Goal: Task Accomplishment & Management: Manage account settings

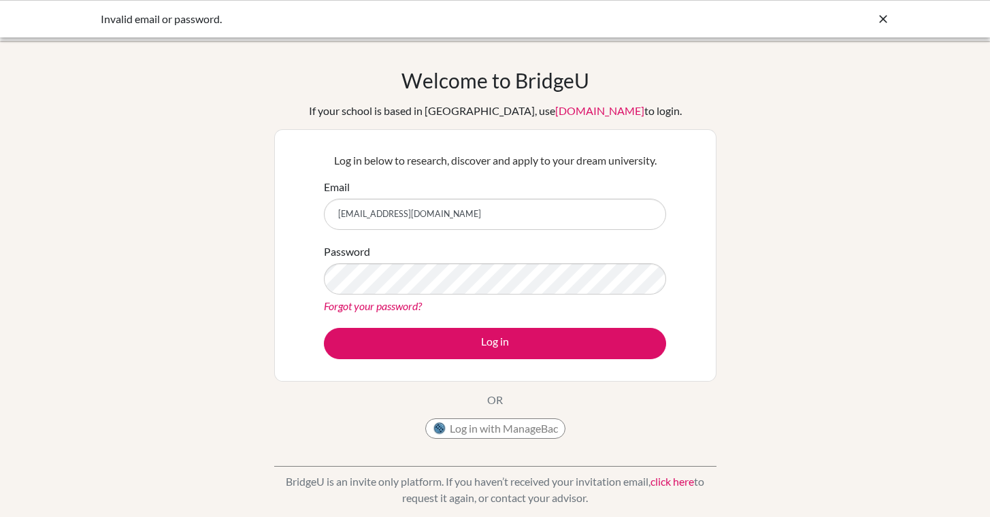
click at [582, 422] on div "Welcome to BridgeU If your school is based in China, use app.bridge-u.com.cn to…" at bounding box center [495, 257] width 442 height 378
click at [495, 343] on button "Log in" at bounding box center [495, 343] width 342 height 31
click at [886, 20] on icon at bounding box center [884, 19] width 14 height 14
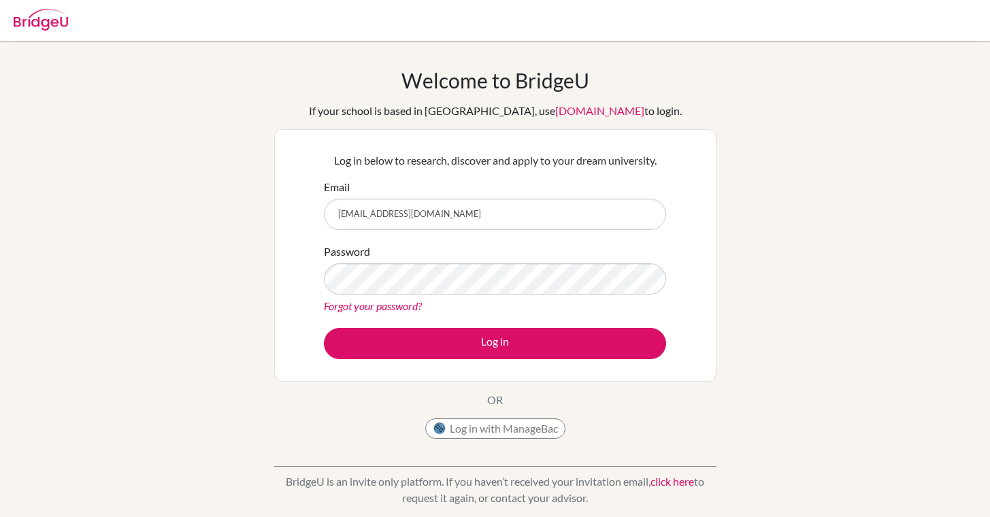
click at [500, 425] on button "Log in with ManageBac" at bounding box center [495, 429] width 140 height 20
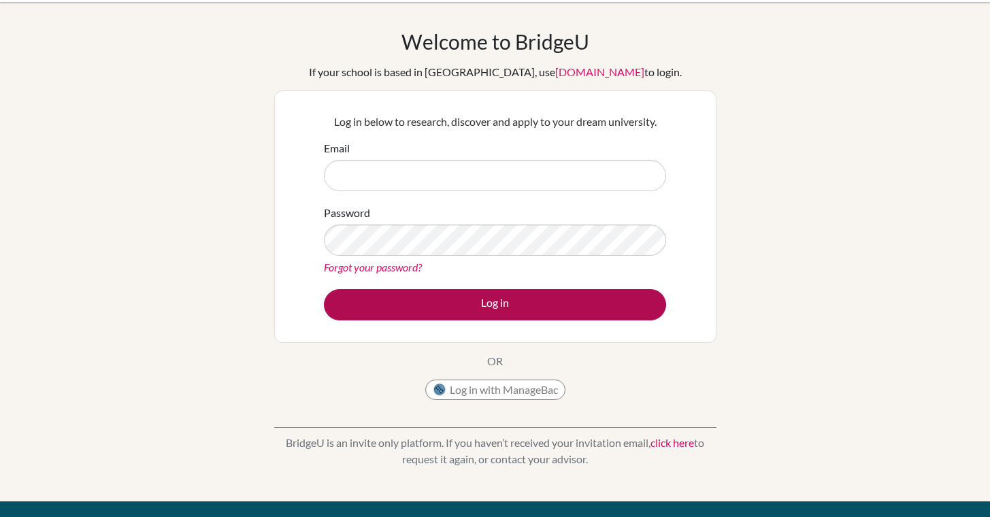
scroll to position [42, 0]
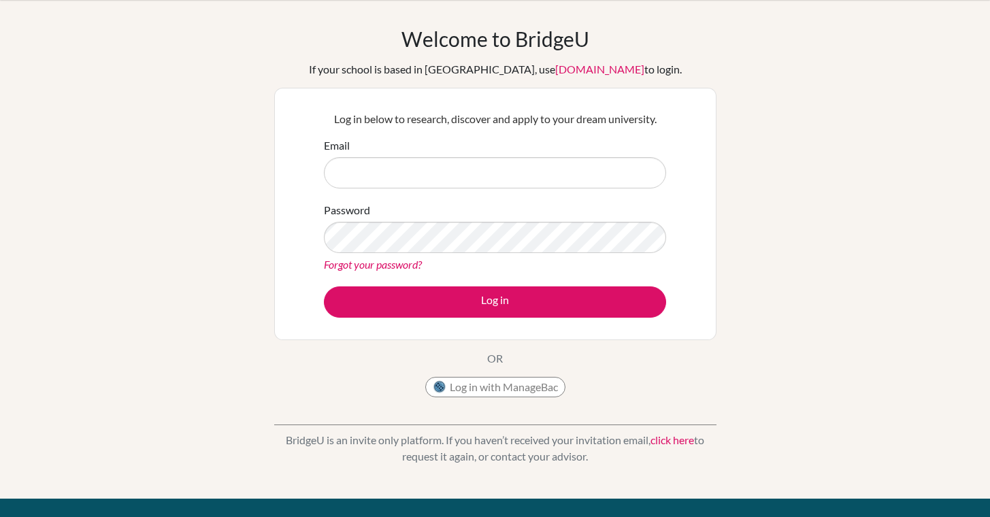
click at [694, 440] on link "click here" at bounding box center [673, 440] width 44 height 13
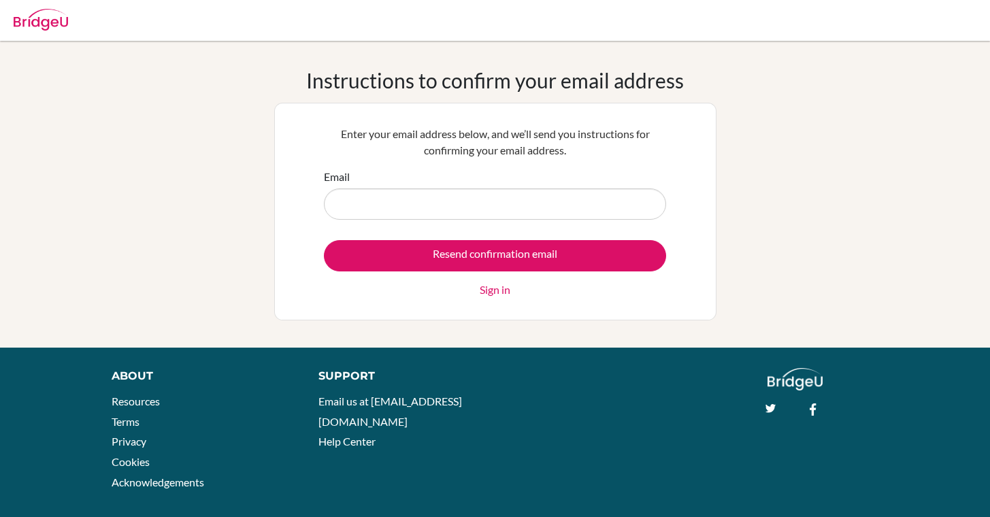
click at [497, 289] on link "Sign in" at bounding box center [495, 290] width 31 height 16
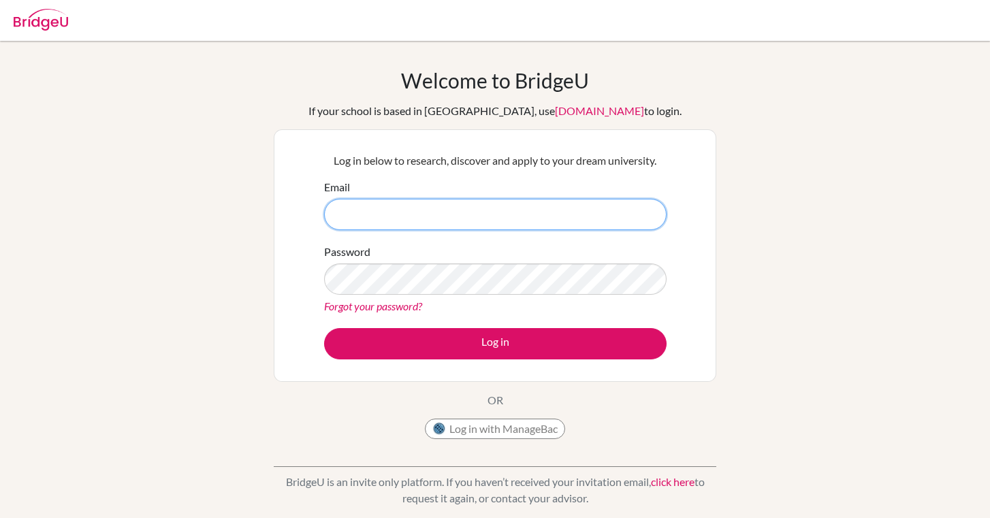
click at [640, 218] on input "Email" at bounding box center [495, 214] width 342 height 31
type input "phyueaint951@gmail.com"
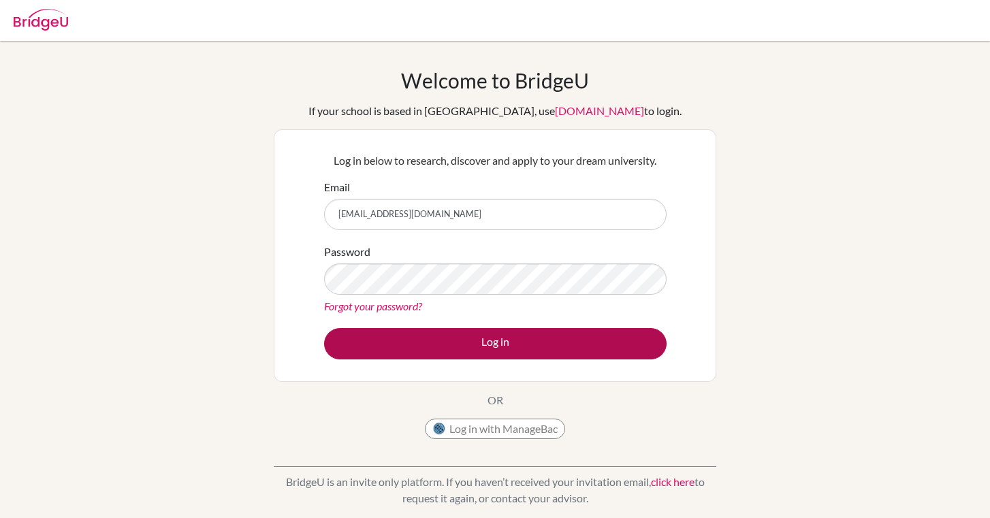
click at [521, 340] on button "Log in" at bounding box center [495, 343] width 342 height 31
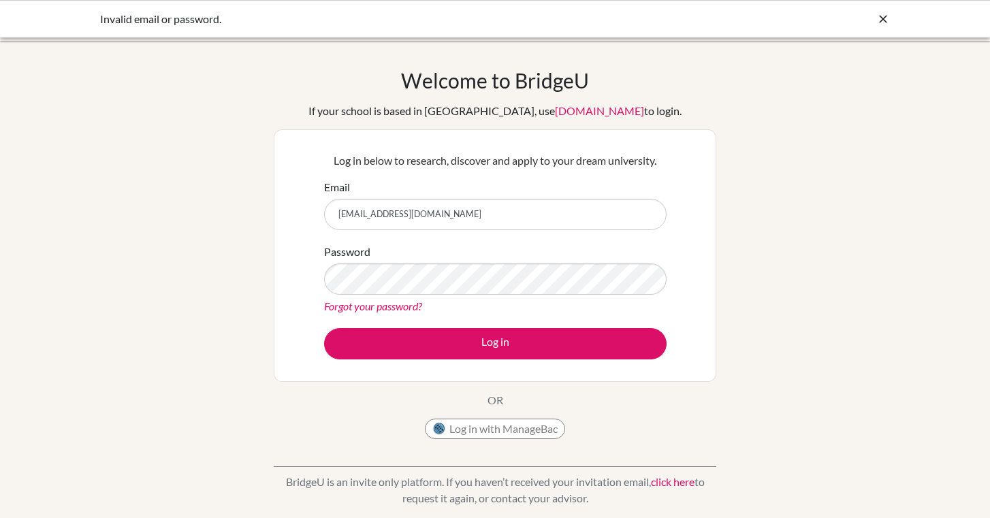
drag, startPoint x: 472, startPoint y: 216, endPoint x: 206, endPoint y: 256, distance: 268.4
click at [206, 256] on div "Welcome to BridgeU If your school is based in China, use app.bridge-u.com.cn to…" at bounding box center [495, 290] width 990 height 445
drag, startPoint x: 443, startPoint y: 213, endPoint x: 337, endPoint y: 214, distance: 106.2
click at [336, 214] on input "phyueaint951@gmail.com" at bounding box center [495, 214] width 342 height 31
type input "g103480@asb.ac.th"
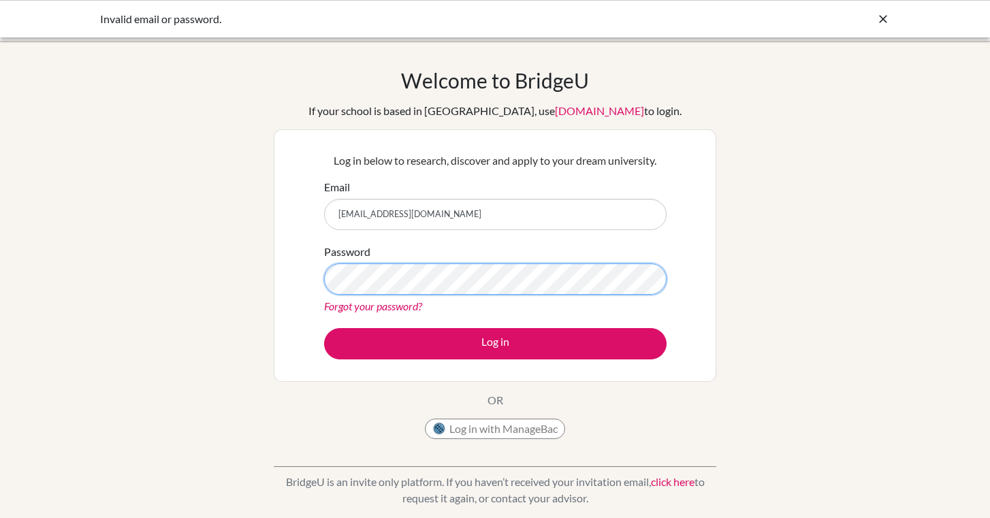
click at [495, 343] on button "Log in" at bounding box center [495, 343] width 342 height 31
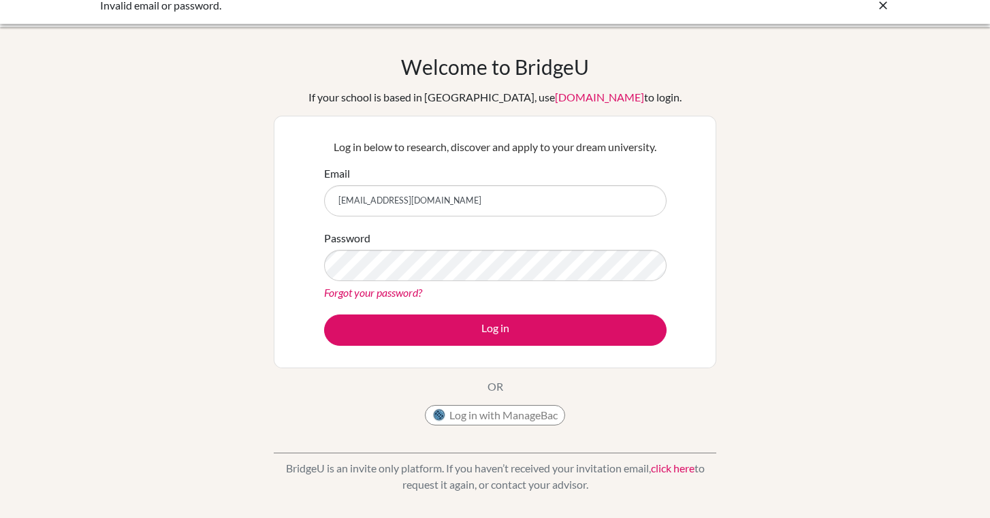
scroll to position [14, 0]
